Goal: Transaction & Acquisition: Purchase product/service

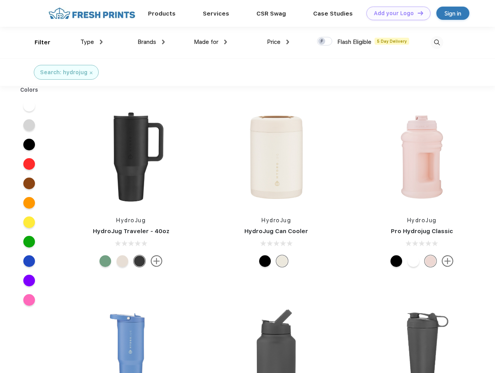
click at [396, 13] on link "Add your Logo Design Tool" at bounding box center [399, 14] width 64 height 14
click at [0, 0] on div "Design Tool" at bounding box center [0, 0] width 0 height 0
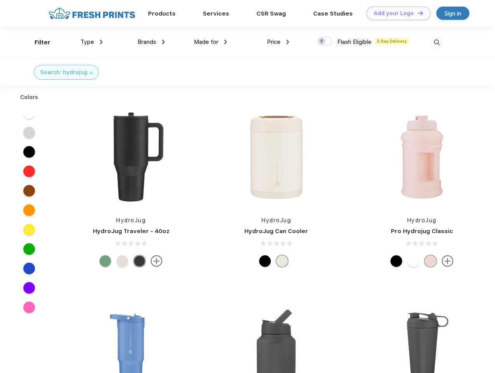
click at [417, 13] on link "Add your Logo Design Tool" at bounding box center [399, 14] width 64 height 14
click at [37, 42] on div "Filter" at bounding box center [43, 42] width 16 height 9
click at [92, 42] on span "Type" at bounding box center [87, 41] width 14 height 7
click at [151, 42] on span "Brands" at bounding box center [147, 41] width 19 height 7
click at [211, 42] on span "Made for" at bounding box center [206, 41] width 24 height 7
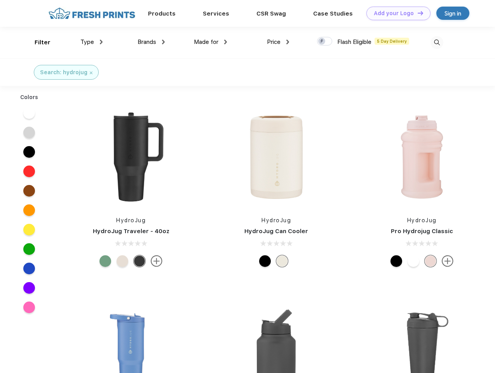
click at [278, 42] on span "Price" at bounding box center [274, 41] width 14 height 7
click at [325, 42] on div at bounding box center [324, 41] width 15 height 9
click at [322, 42] on input "checkbox" at bounding box center [319, 39] width 5 height 5
click at [437, 42] on img at bounding box center [437, 42] width 13 height 13
